Goal: Learn about a topic

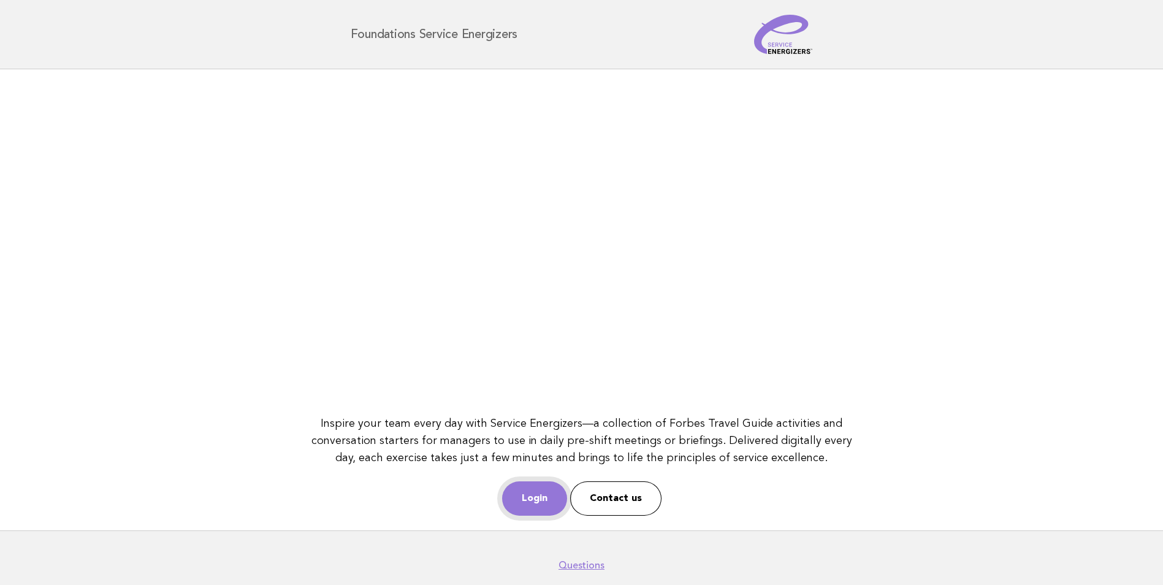
click at [533, 513] on link "Login" at bounding box center [534, 498] width 65 height 34
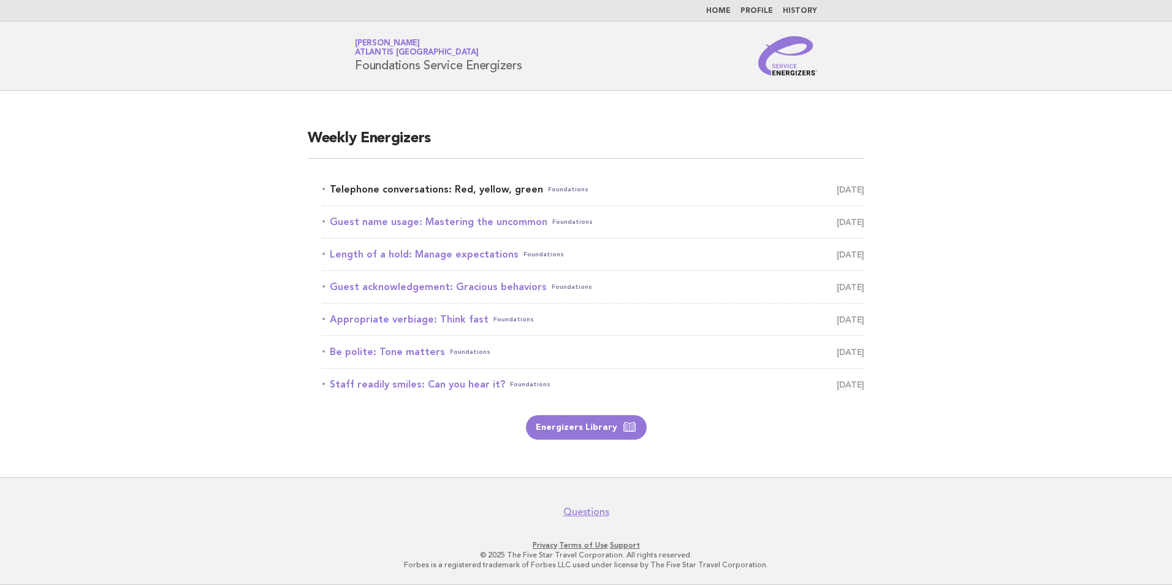
click at [436, 194] on link "Telephone conversations: Red, yellow, green Foundations September 15" at bounding box center [593, 189] width 542 height 17
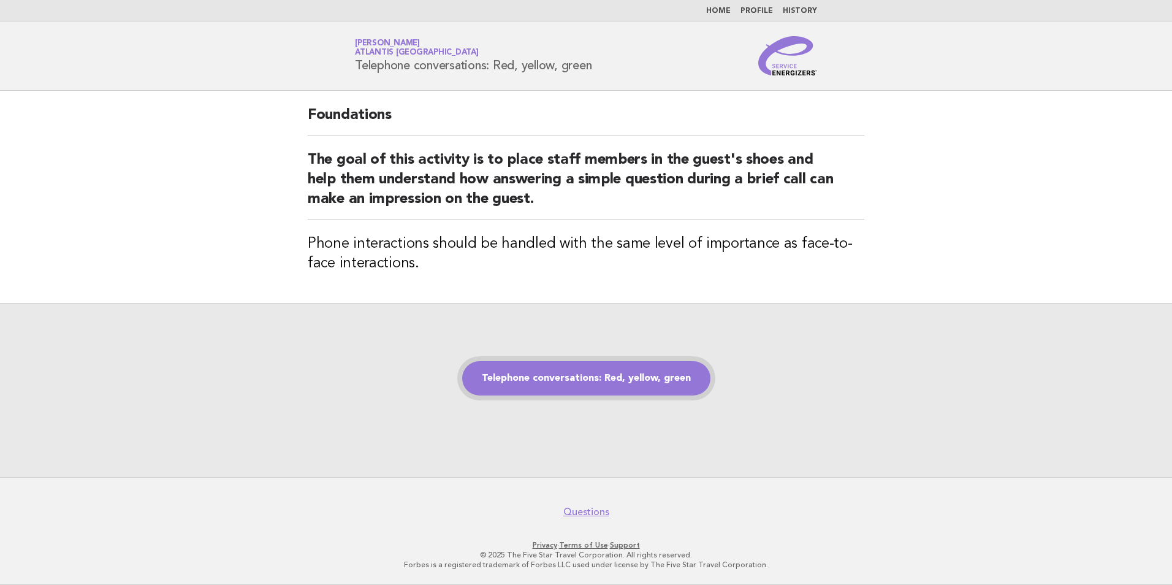
click at [665, 374] on link "Telephone conversations: Red, yellow, green" at bounding box center [586, 378] width 248 height 34
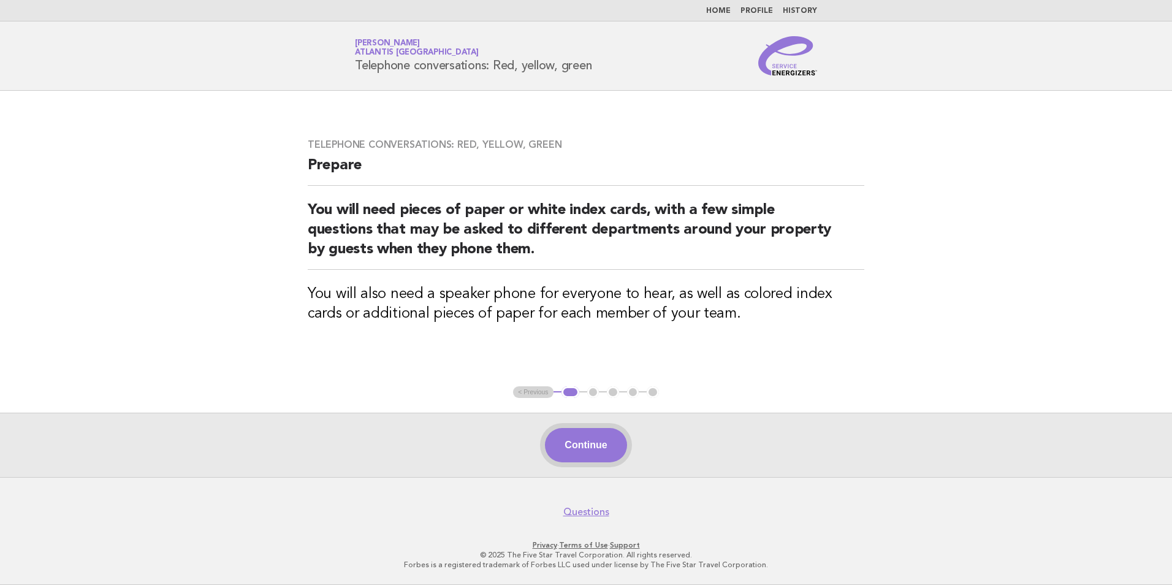
click at [600, 452] on button "Continue" at bounding box center [586, 445] width 82 height 34
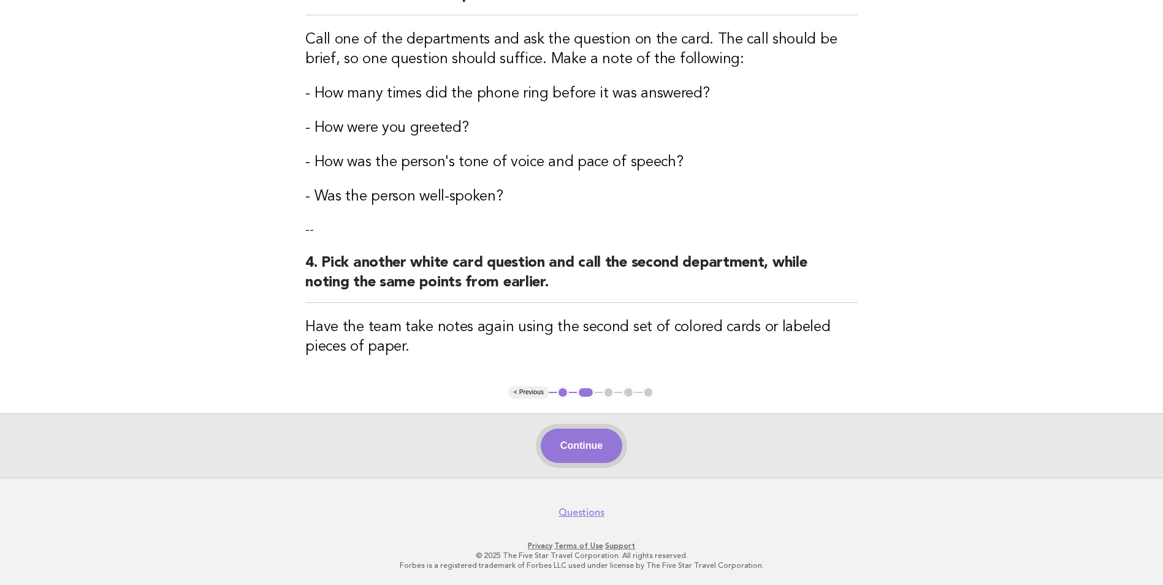
click at [601, 446] on button "Continue" at bounding box center [582, 446] width 82 height 34
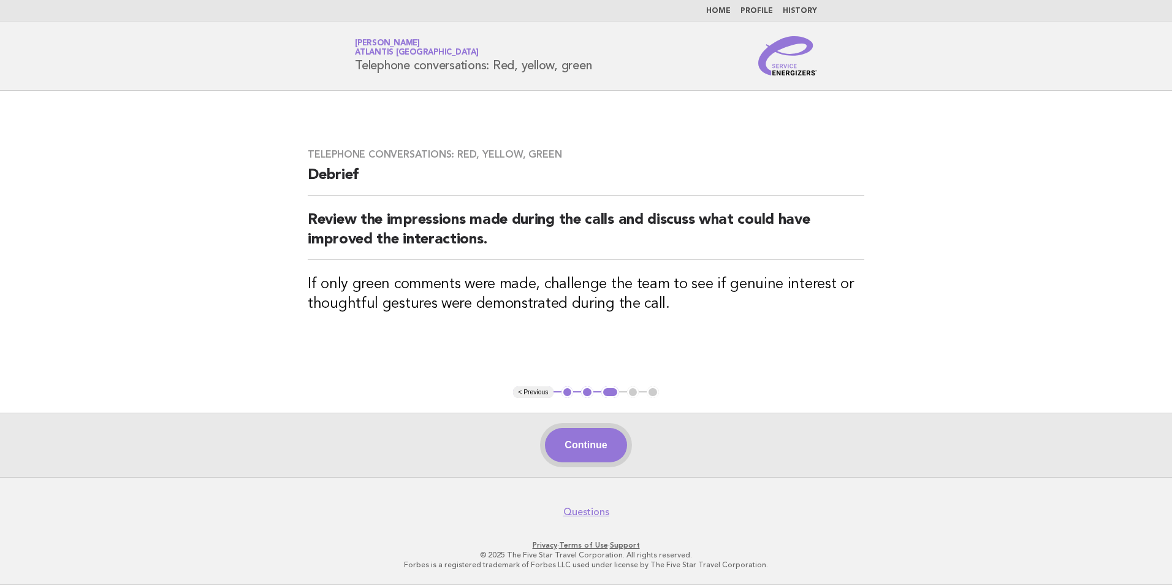
click at [608, 430] on button "Continue" at bounding box center [586, 445] width 82 height 34
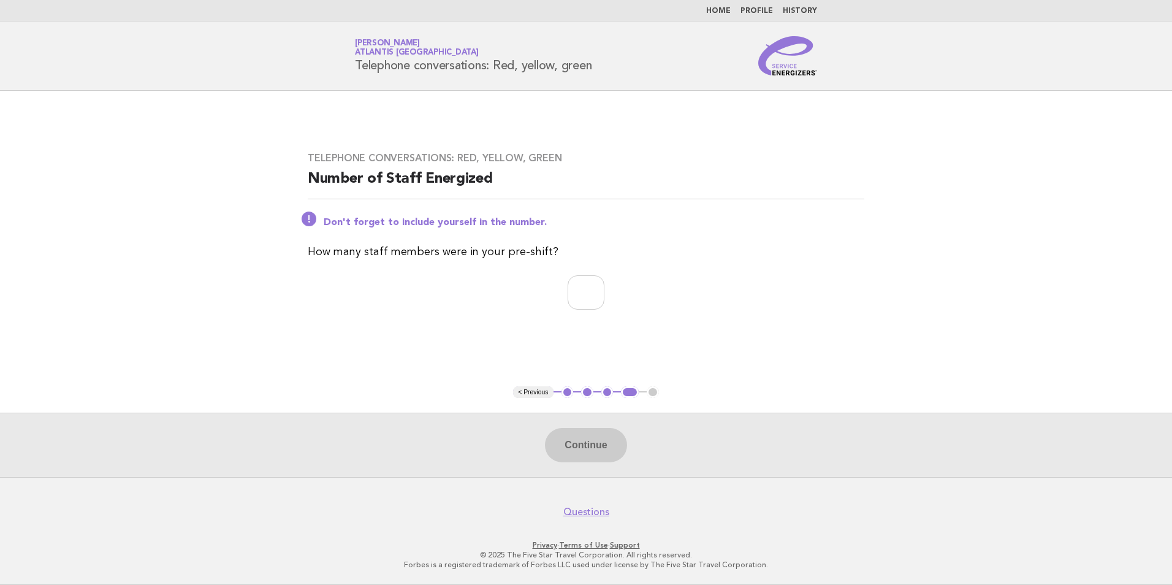
click at [408, 45] on link "[PERSON_NAME] Atlantis [GEOGRAPHIC_DATA]" at bounding box center [417, 47] width 124 height 17
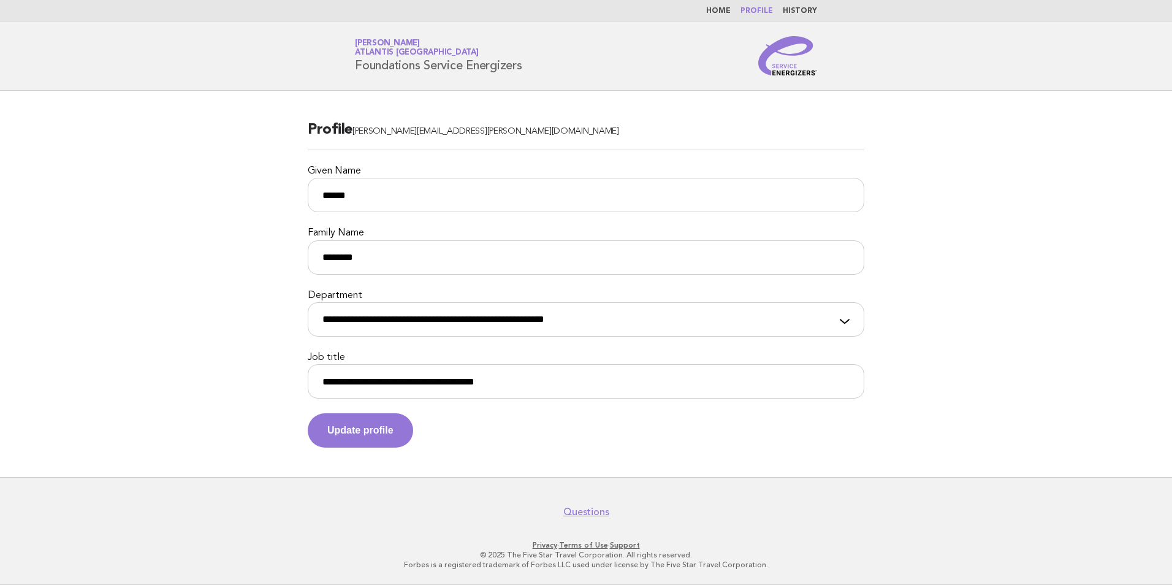
click at [713, 10] on link "Home" at bounding box center [718, 10] width 25 height 7
